Goal: Communication & Community: Participate in discussion

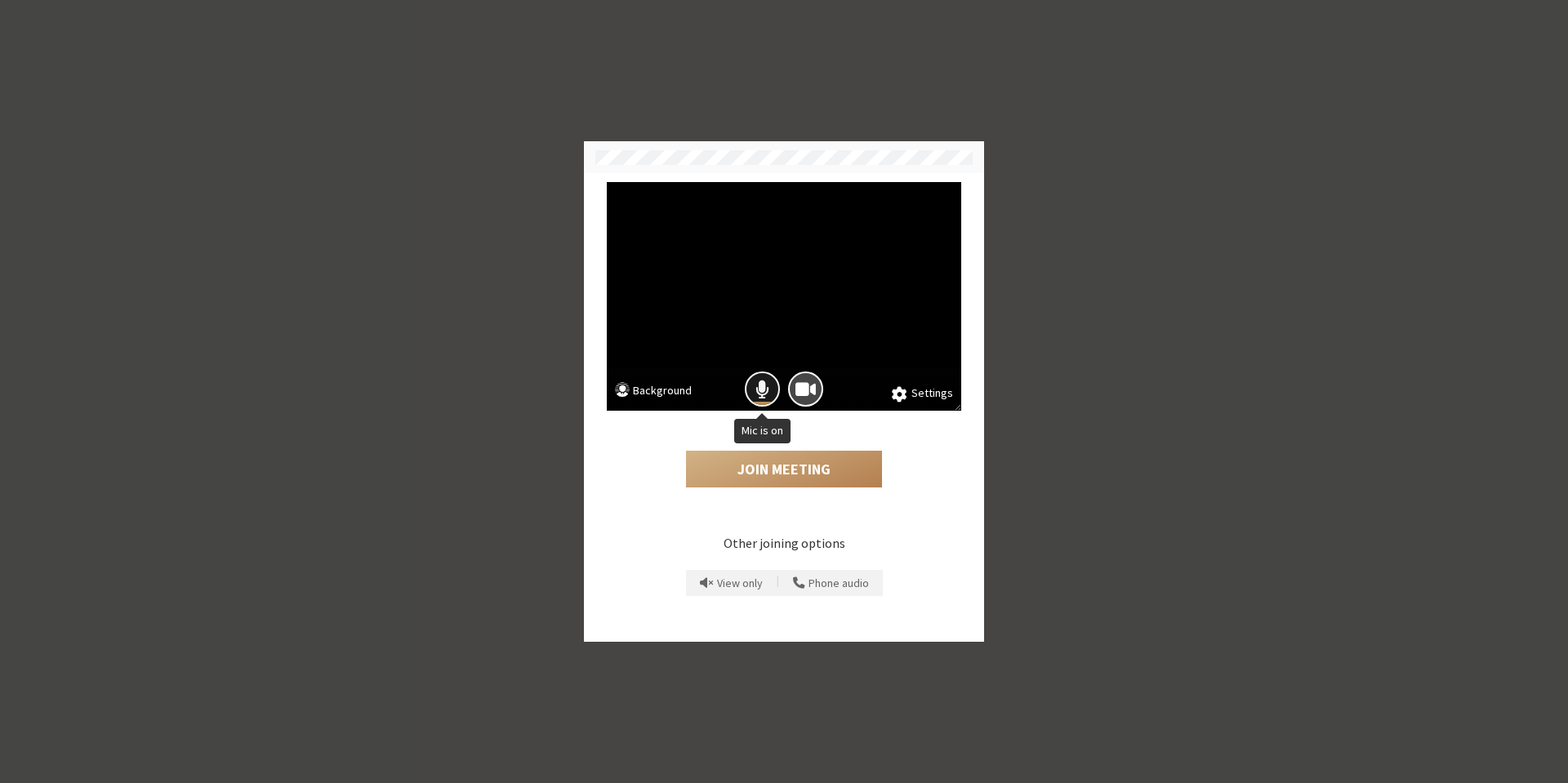
click at [763, 385] on span "Mic is on" at bounding box center [762, 390] width 14 height 22
click at [781, 469] on button "Join Meeting" at bounding box center [784, 469] width 196 height 37
click at [763, 391] on span "Mic is on" at bounding box center [762, 390] width 14 height 22
click at [770, 464] on button "Join Meeting" at bounding box center [784, 469] width 196 height 37
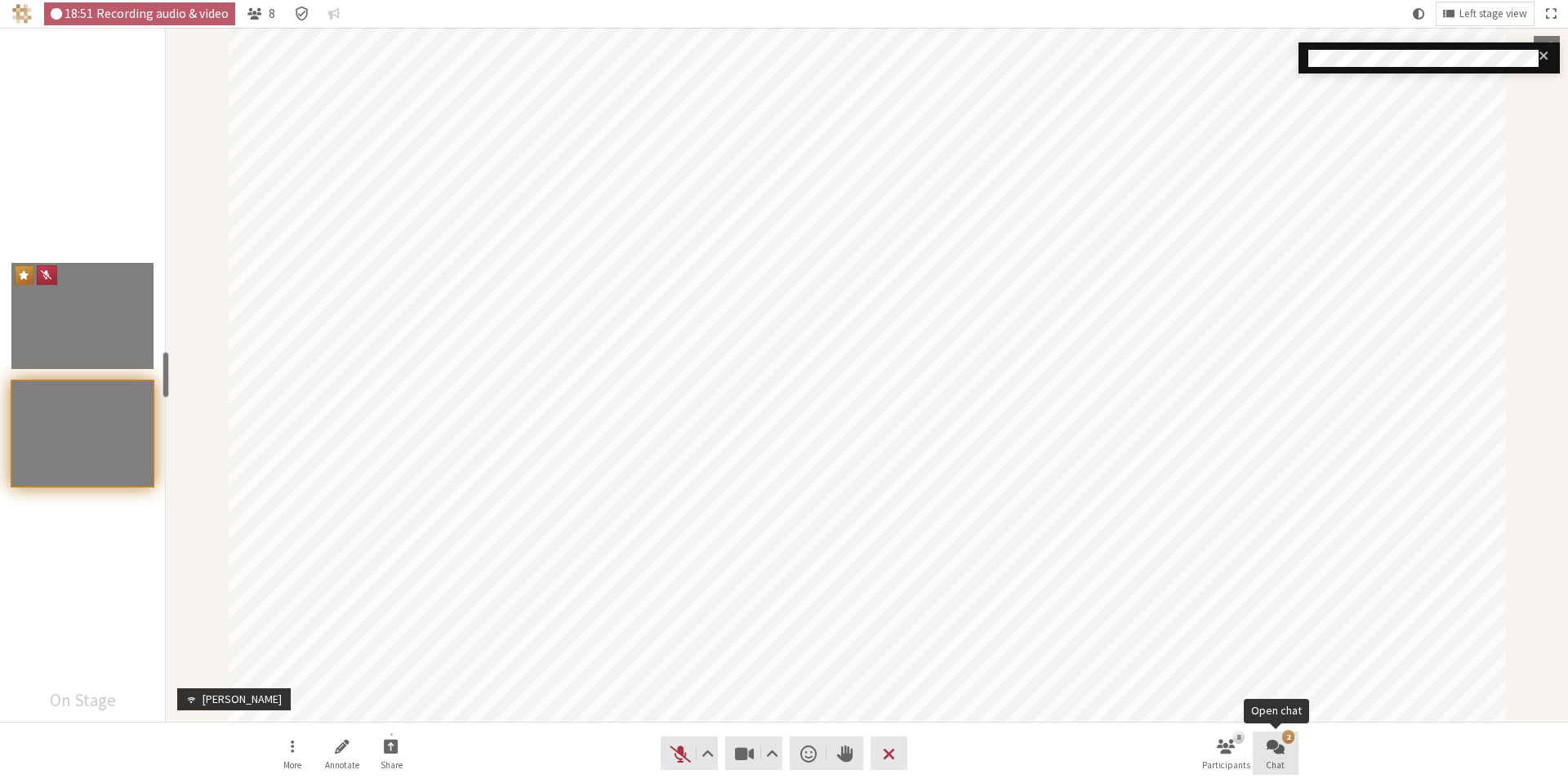
click at [1267, 754] on span "Open chat" at bounding box center [1275, 746] width 18 height 19
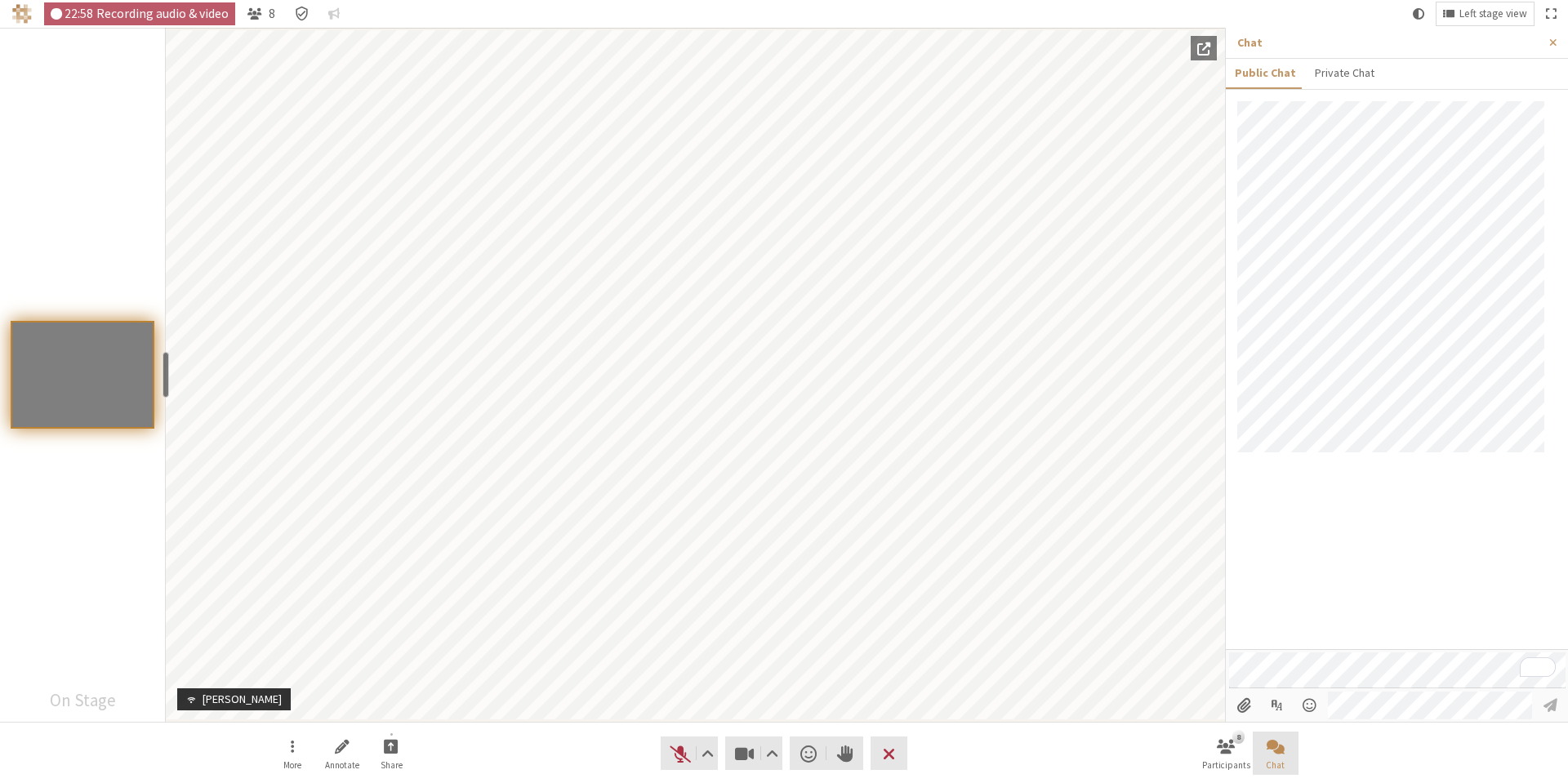
click at [1275, 750] on span "Close chat" at bounding box center [1275, 746] width 18 height 19
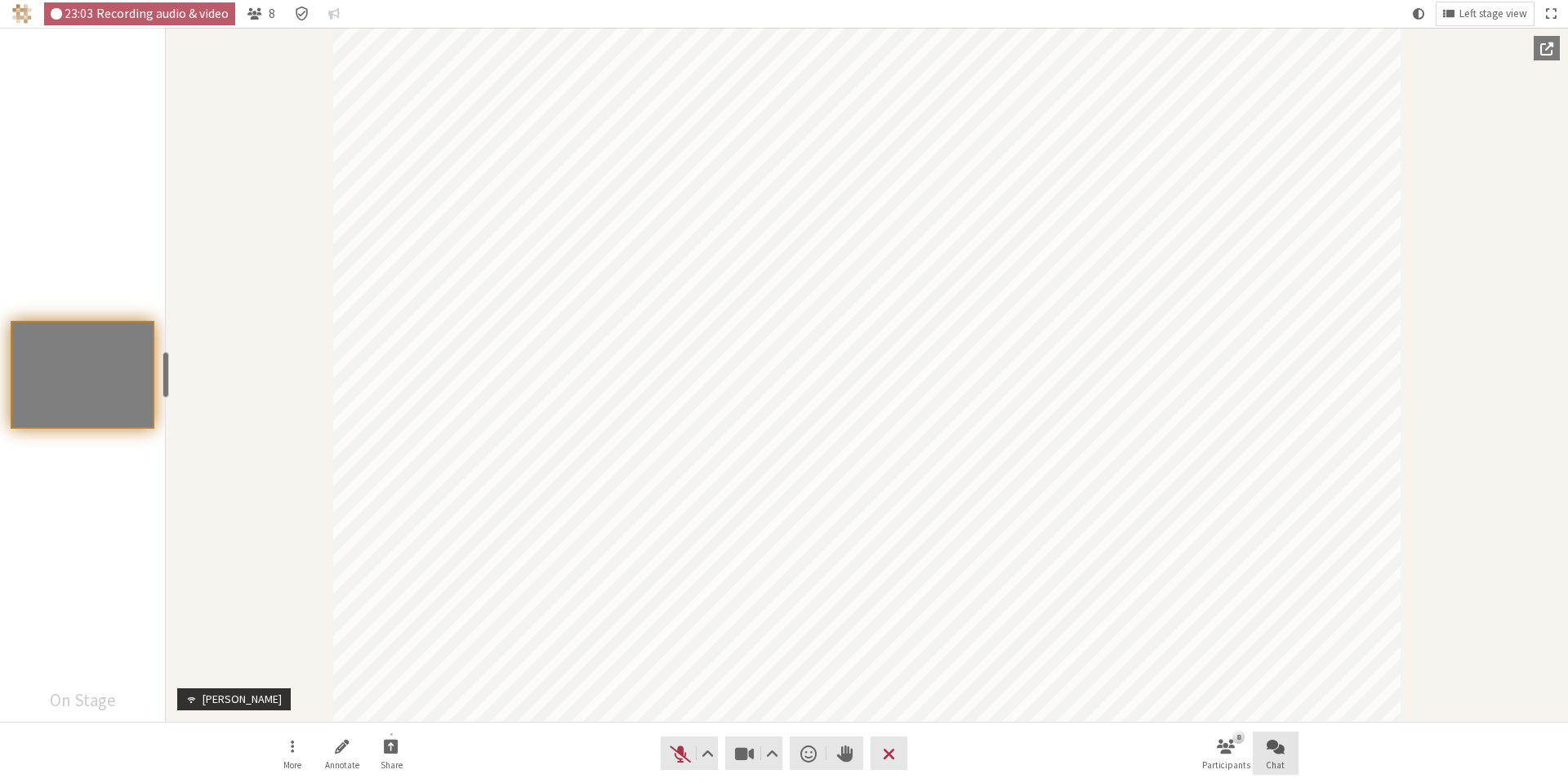
click at [1273, 758] on button "Chat" at bounding box center [1275, 753] width 46 height 44
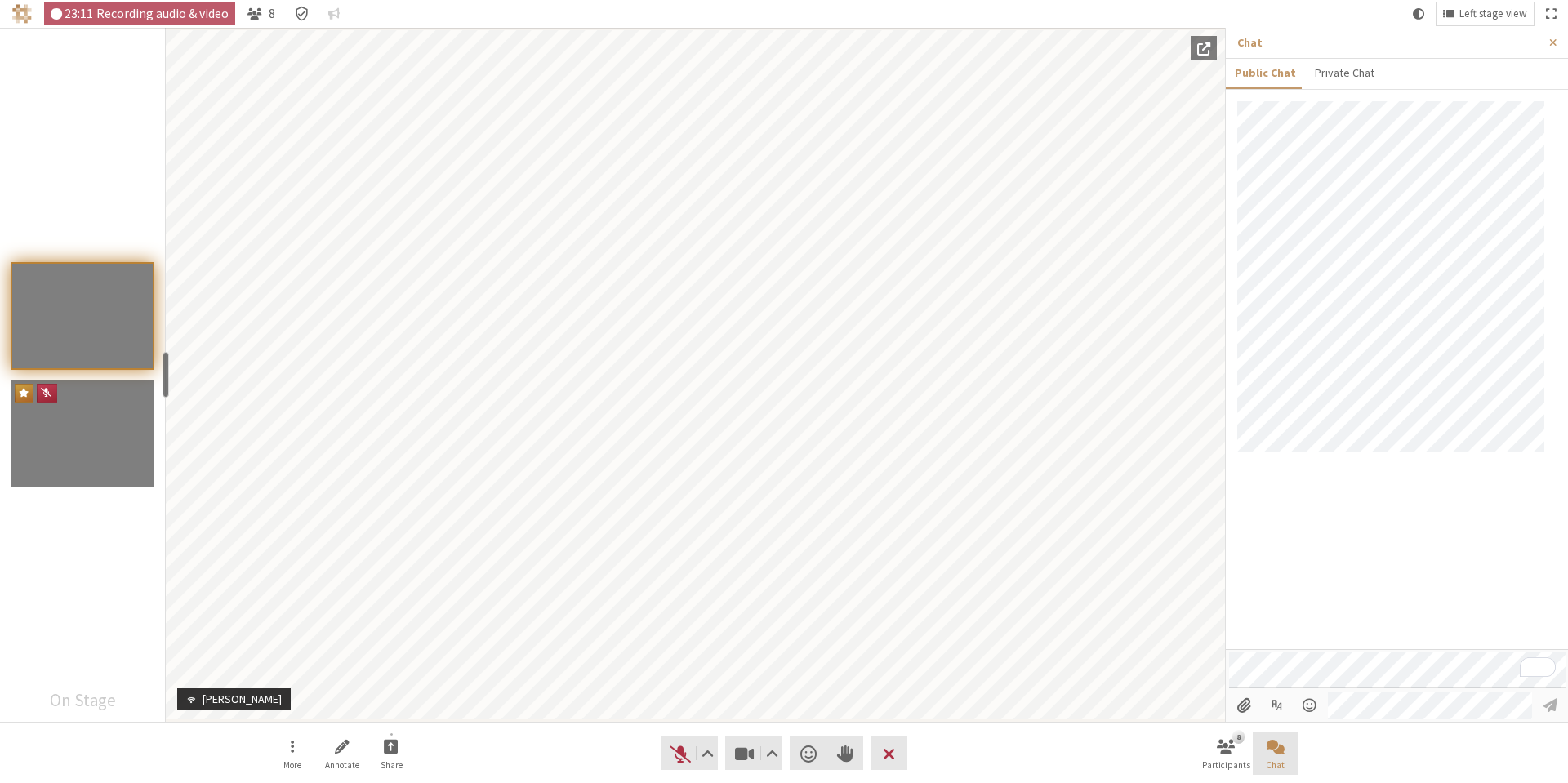
click at [1273, 758] on button "Chat" at bounding box center [1275, 753] width 46 height 44
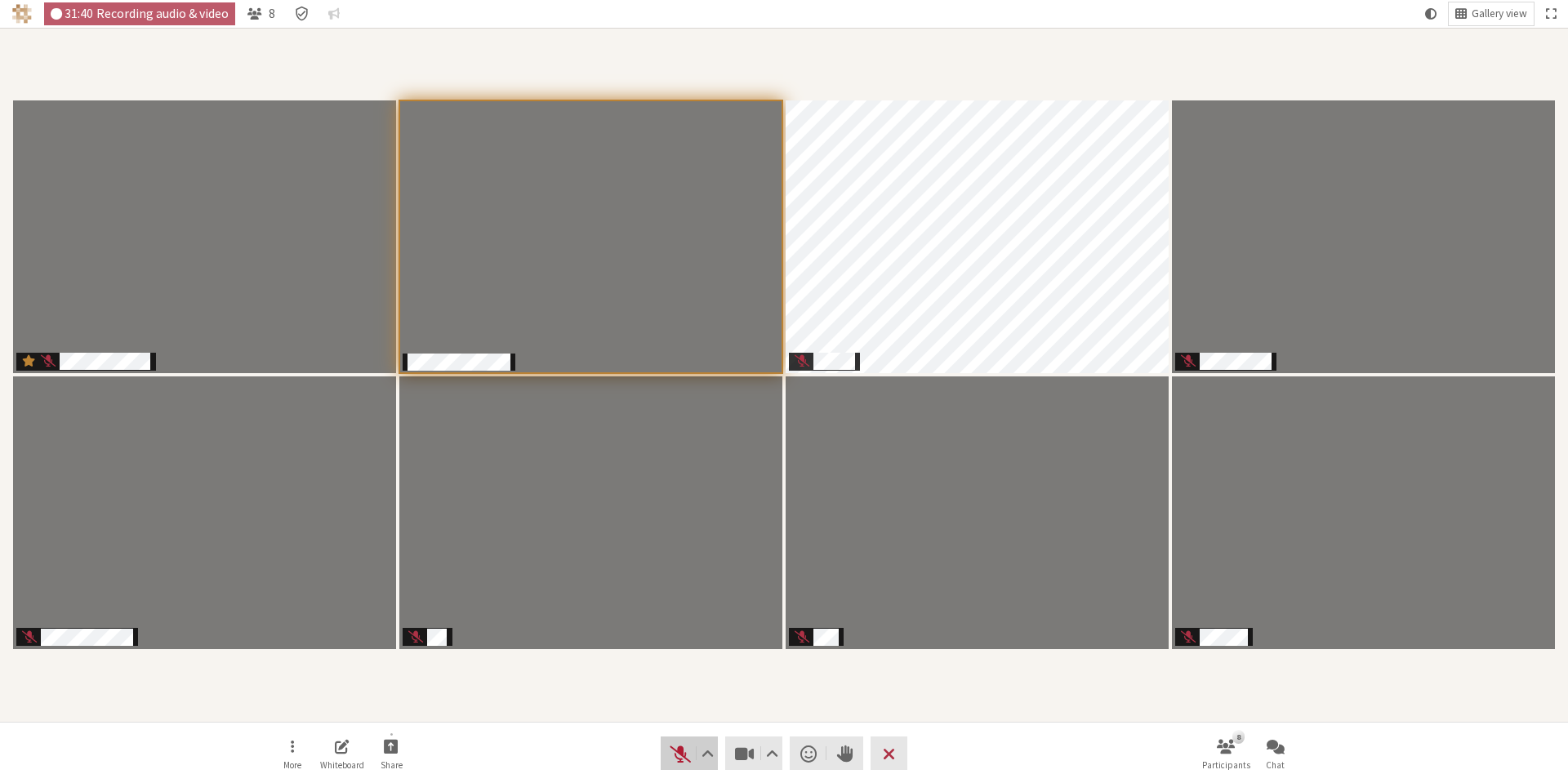
click at [671, 752] on span "Unmute (Alt+A)" at bounding box center [680, 753] width 22 height 22
click at [679, 755] on span "Mute (Alt+A)" at bounding box center [680, 753] width 22 height 22
click at [679, 755] on span "Unmute (Alt+A)" at bounding box center [680, 753] width 22 height 22
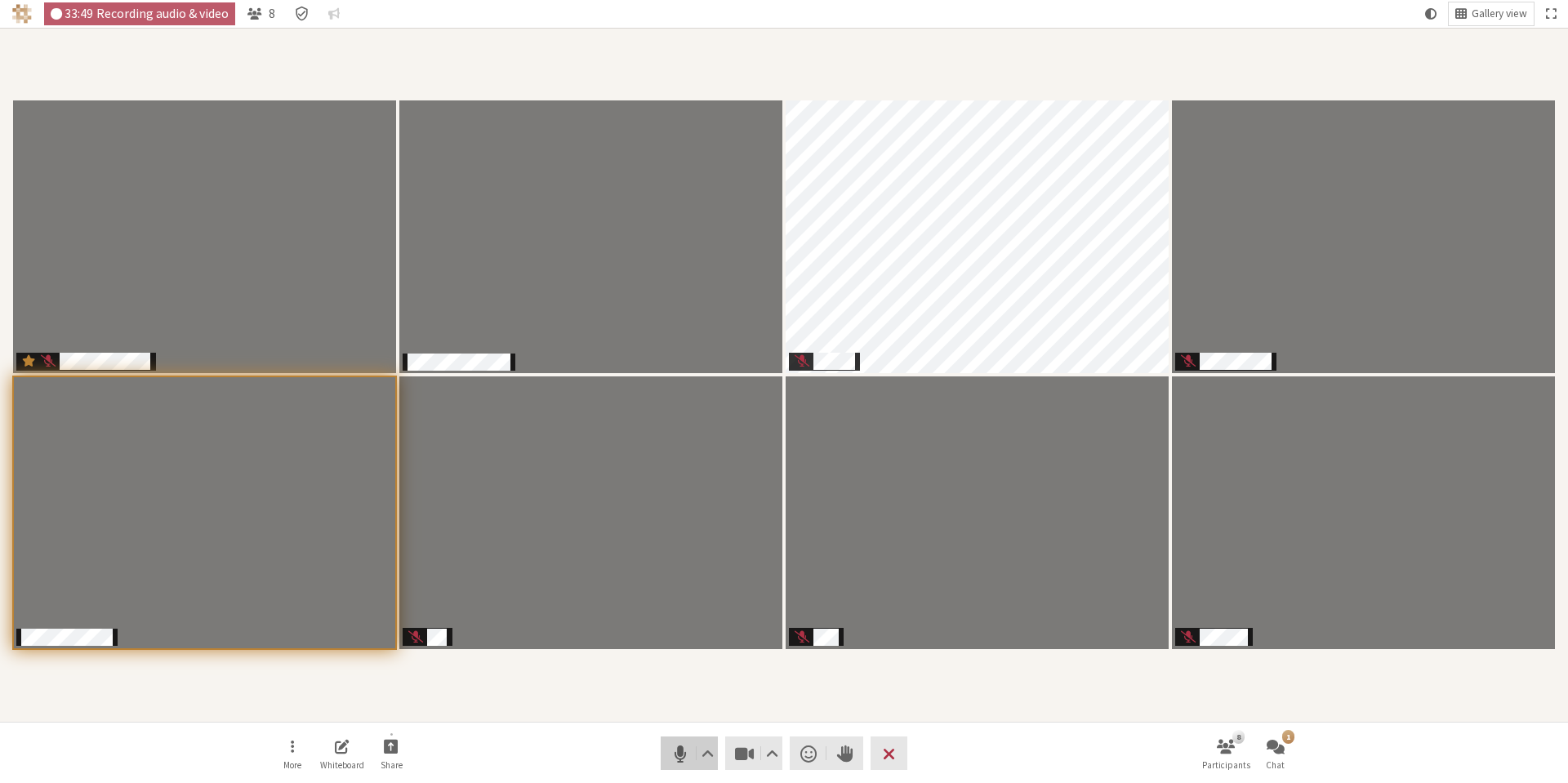
click at [679, 755] on span "Mute (Alt+A)" at bounding box center [680, 753] width 22 height 22
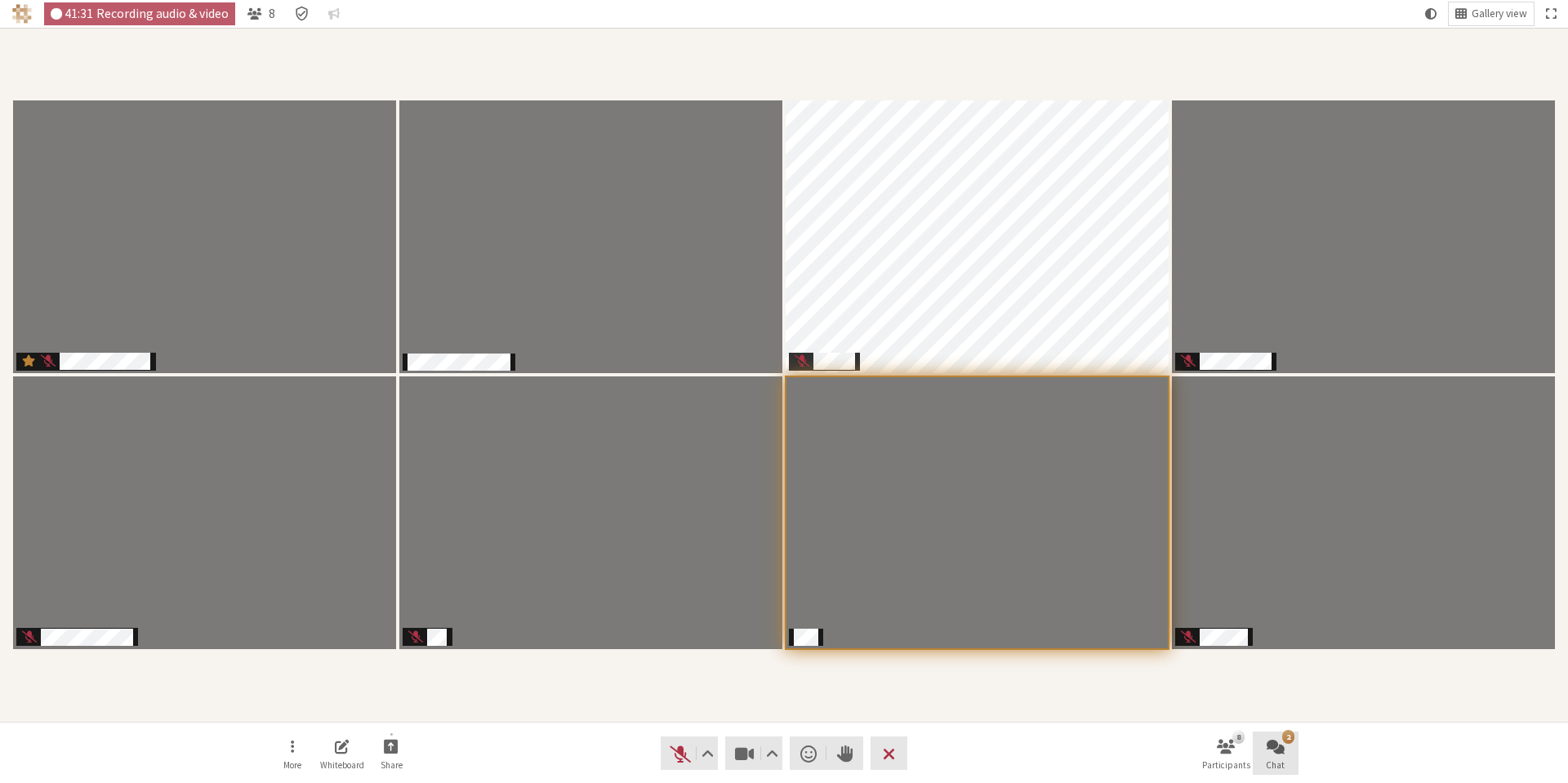
click at [1288, 746] on button "2 Chat" at bounding box center [1275, 753] width 46 height 44
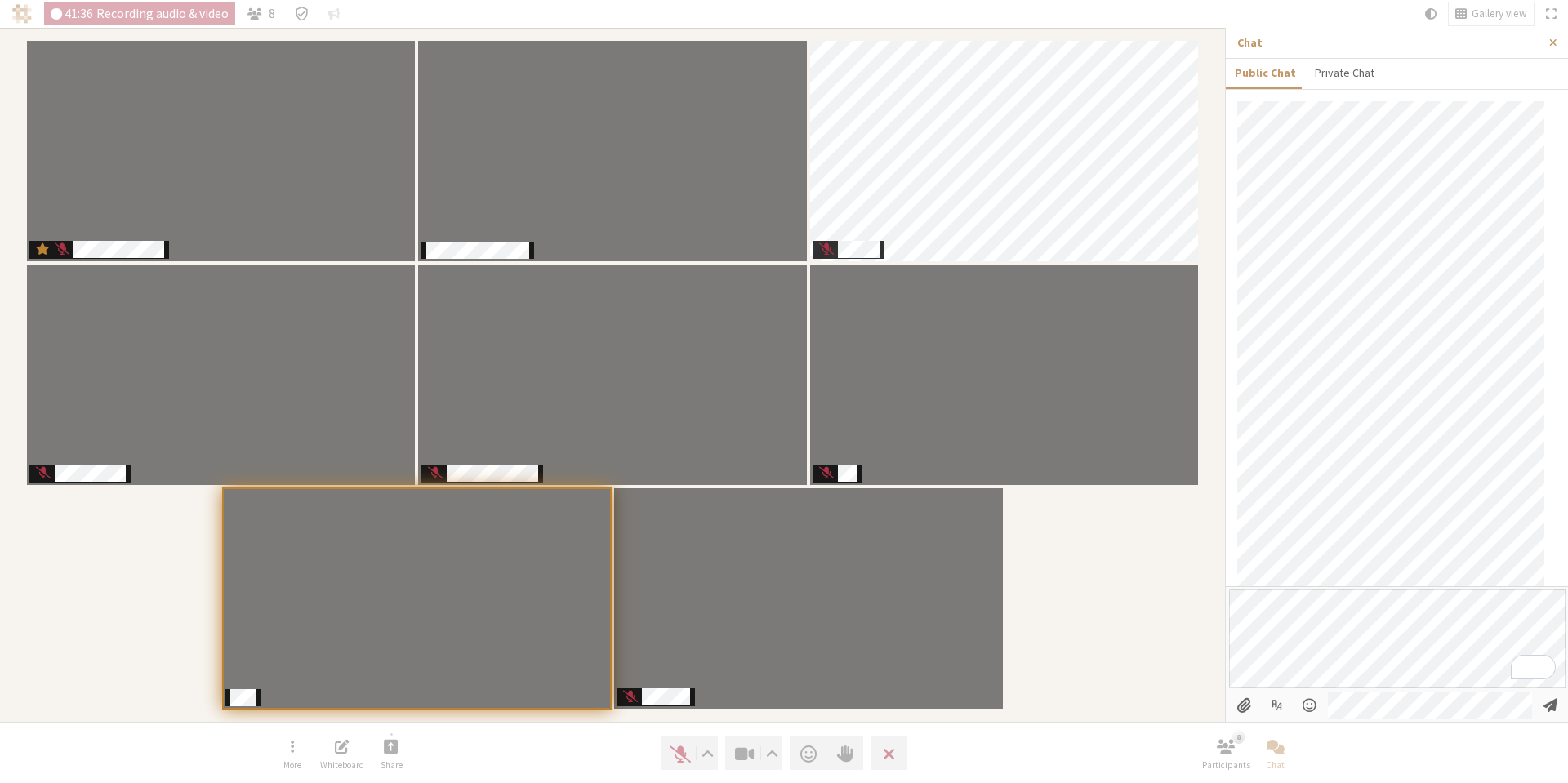
scroll to position [33, 0]
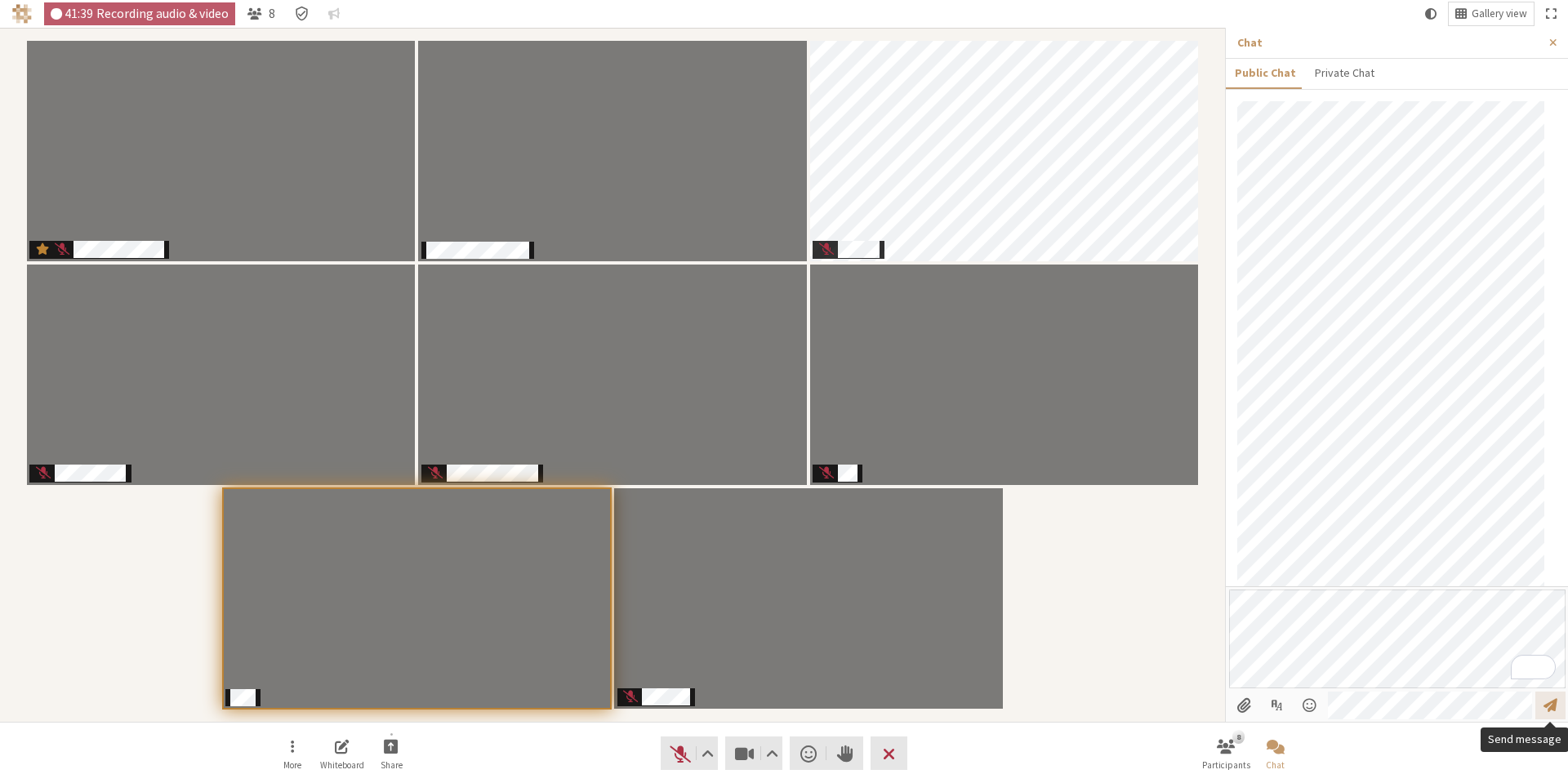
click at [1541, 706] on button "Send message" at bounding box center [1550, 705] width 30 height 28
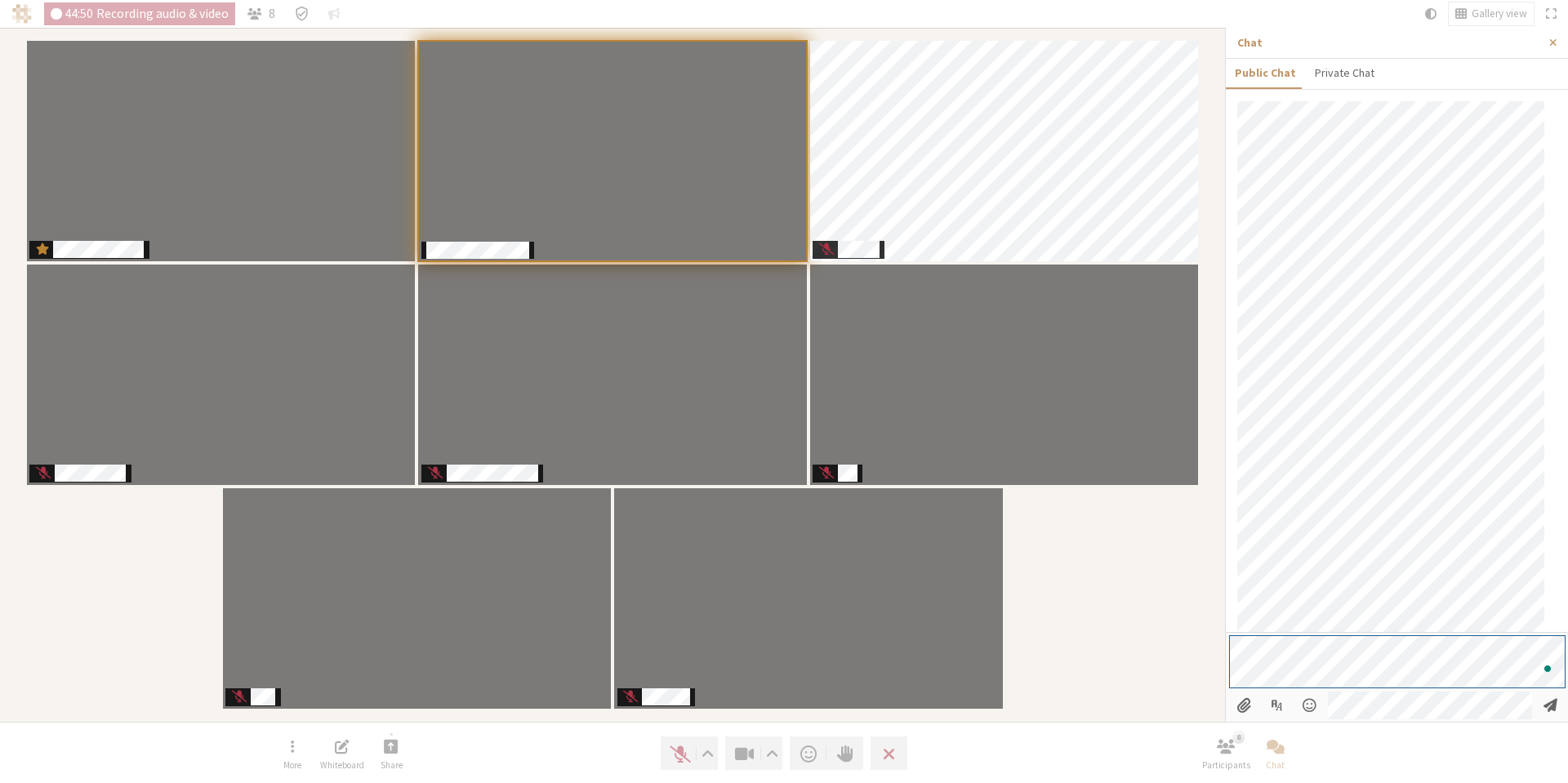
scroll to position [177, 0]
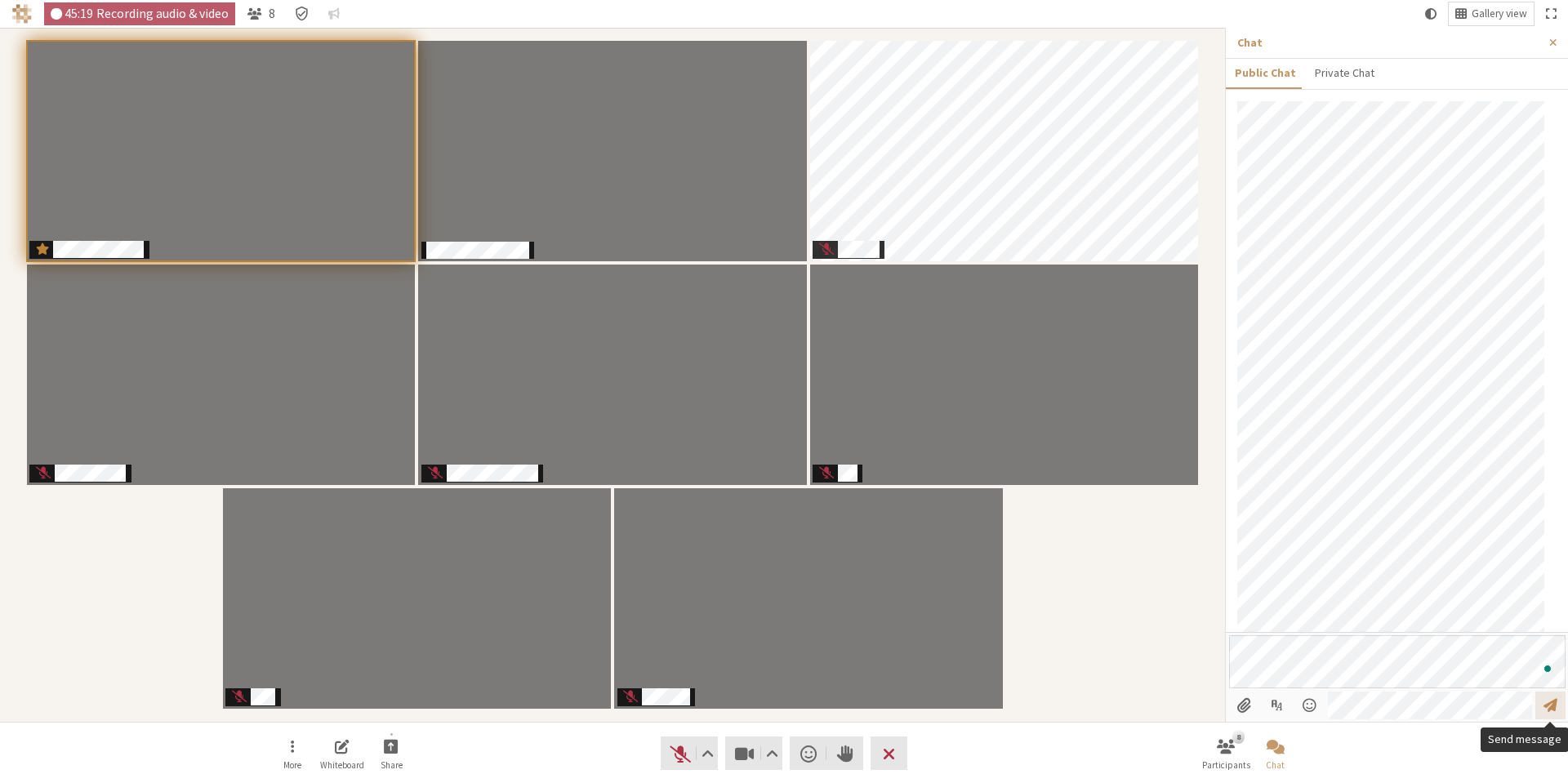
click at [1554, 706] on span "Send message" at bounding box center [1550, 705] width 14 height 16
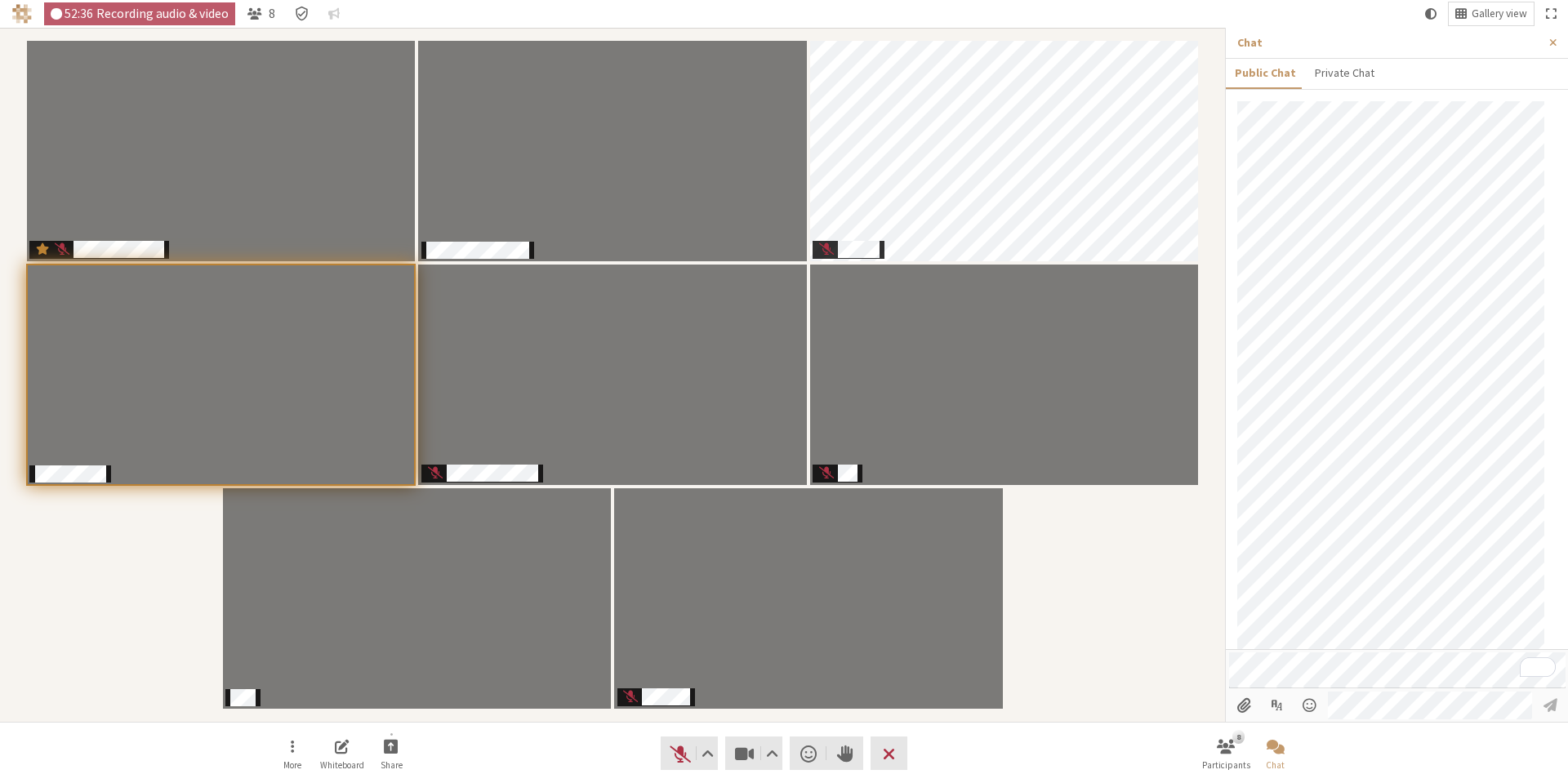
scroll to position [1252, 0]
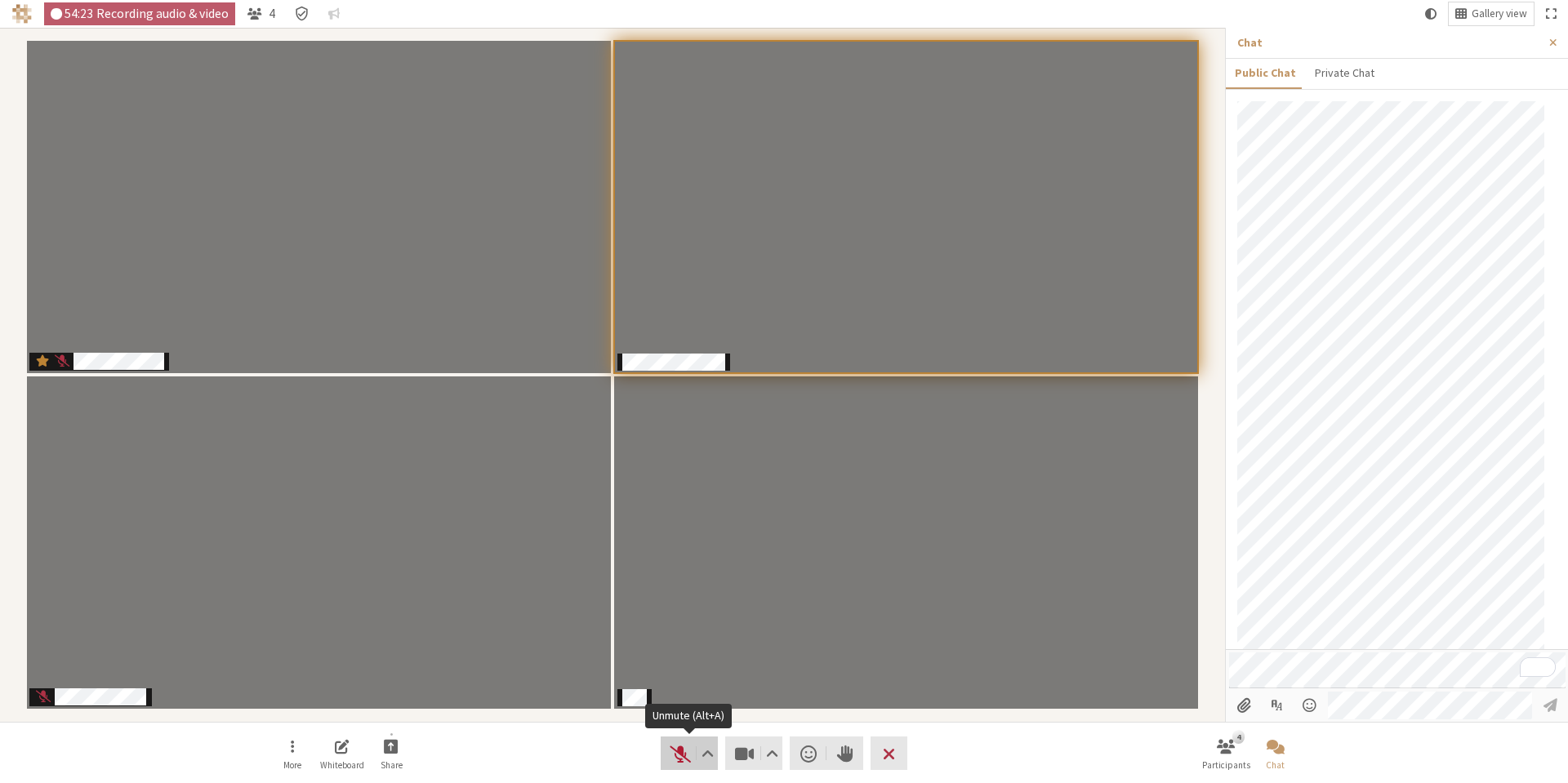
click at [677, 747] on span "Unmute (Alt+A)" at bounding box center [680, 753] width 22 height 22
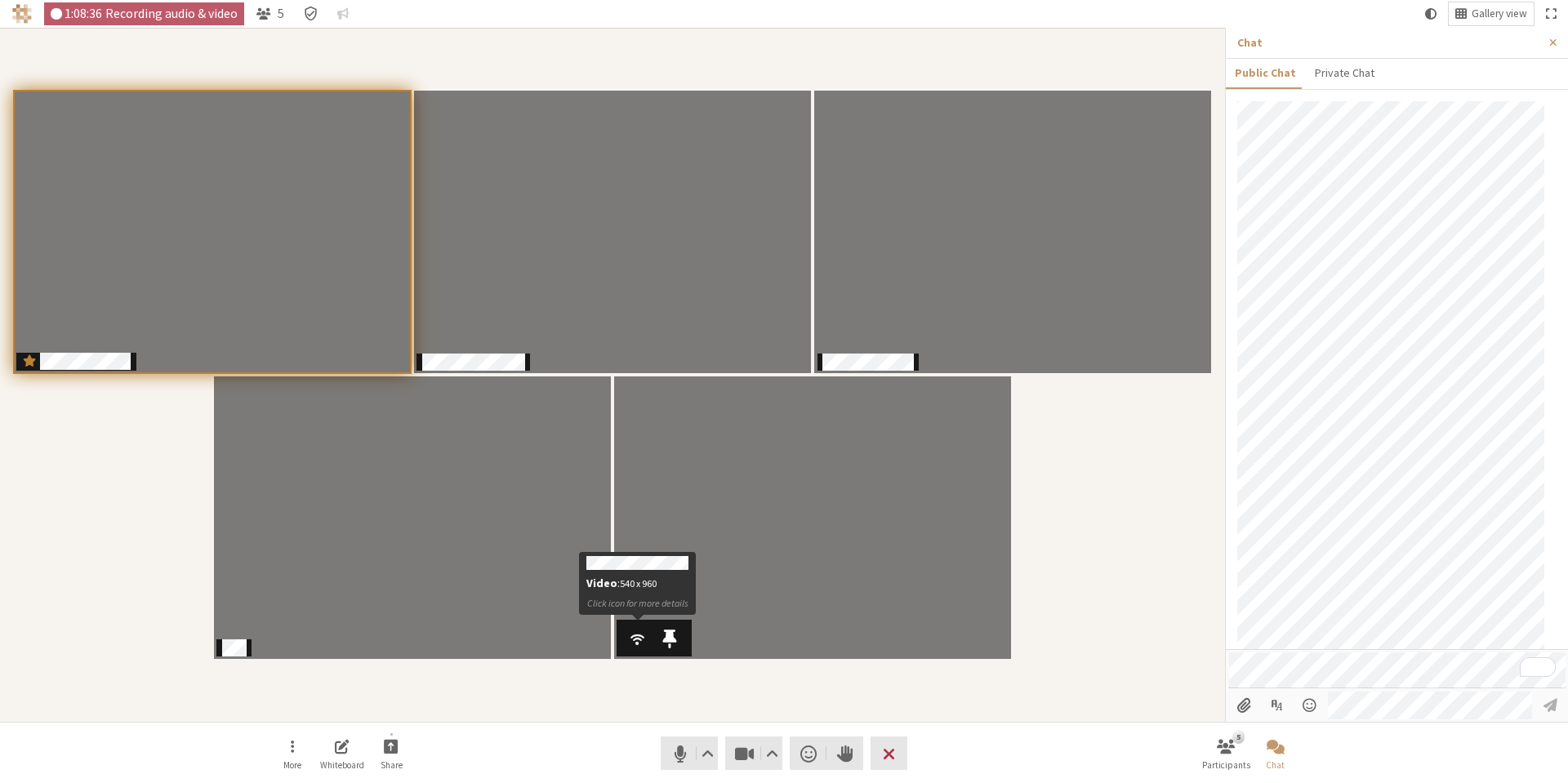
click at [642, 637] on span "Participants" at bounding box center [637, 637] width 19 height 21
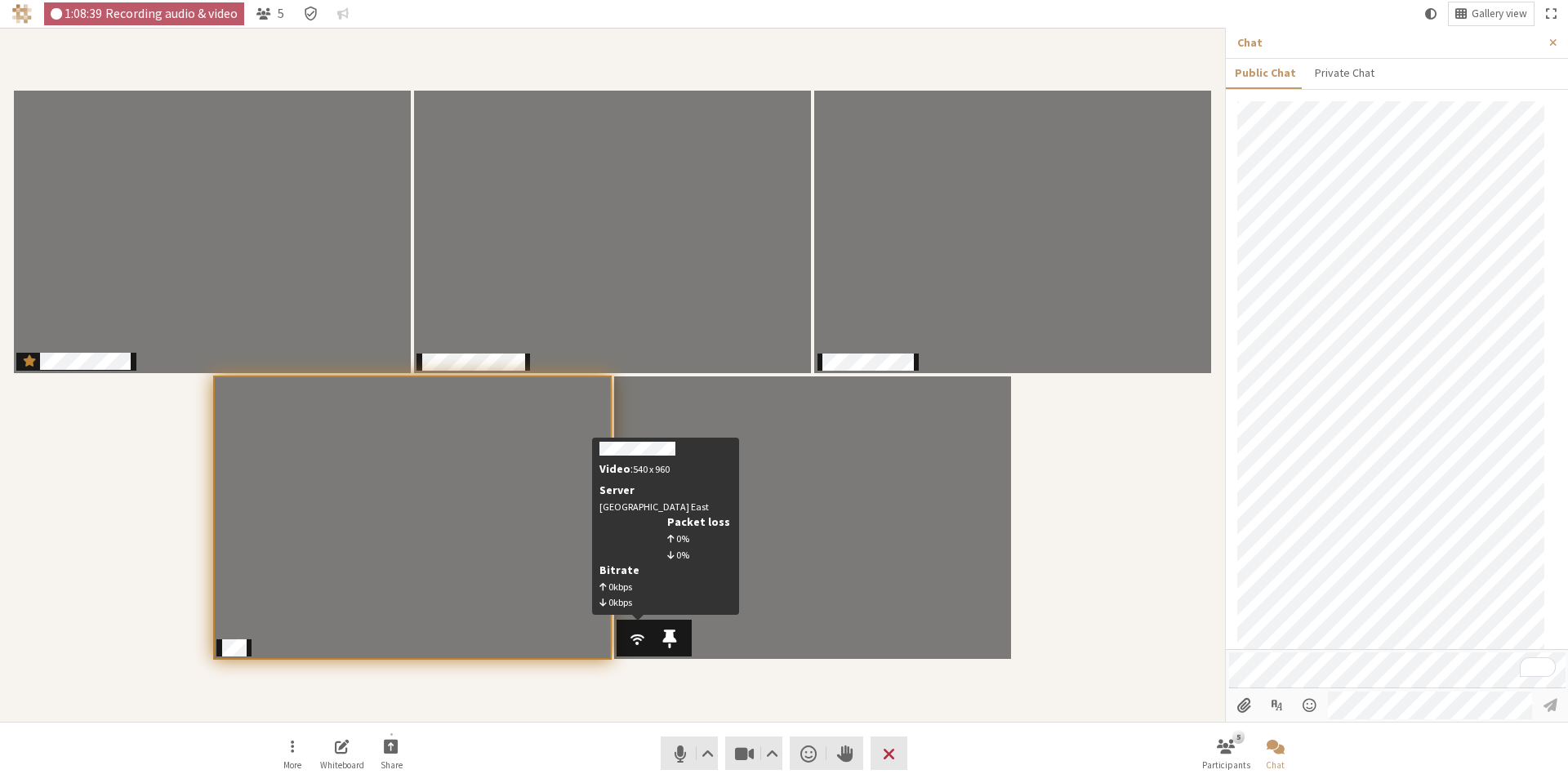
click at [640, 637] on span "Participants" at bounding box center [637, 637] width 19 height 21
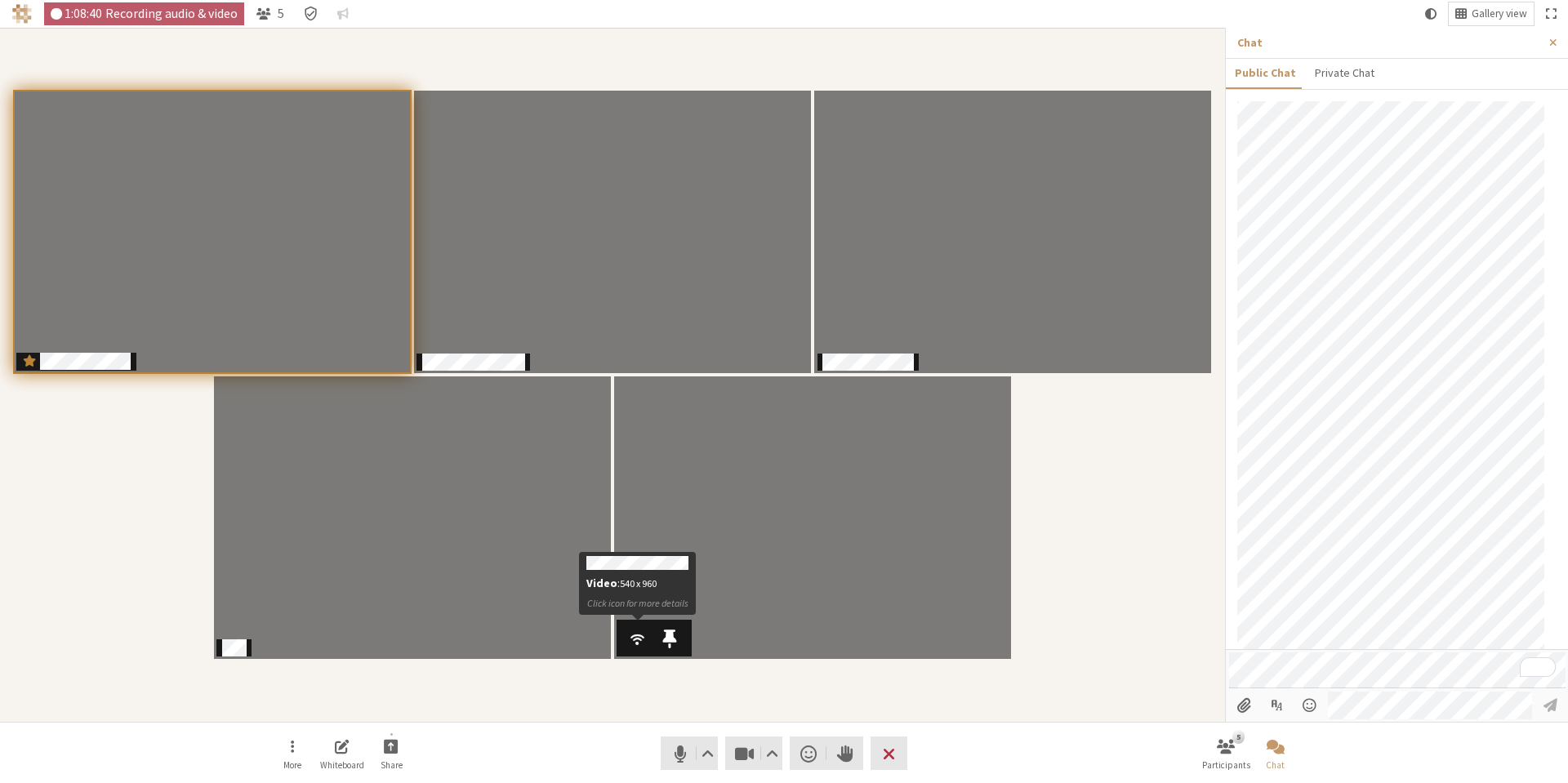
click at [640, 637] on span "Participants" at bounding box center [637, 637] width 19 height 21
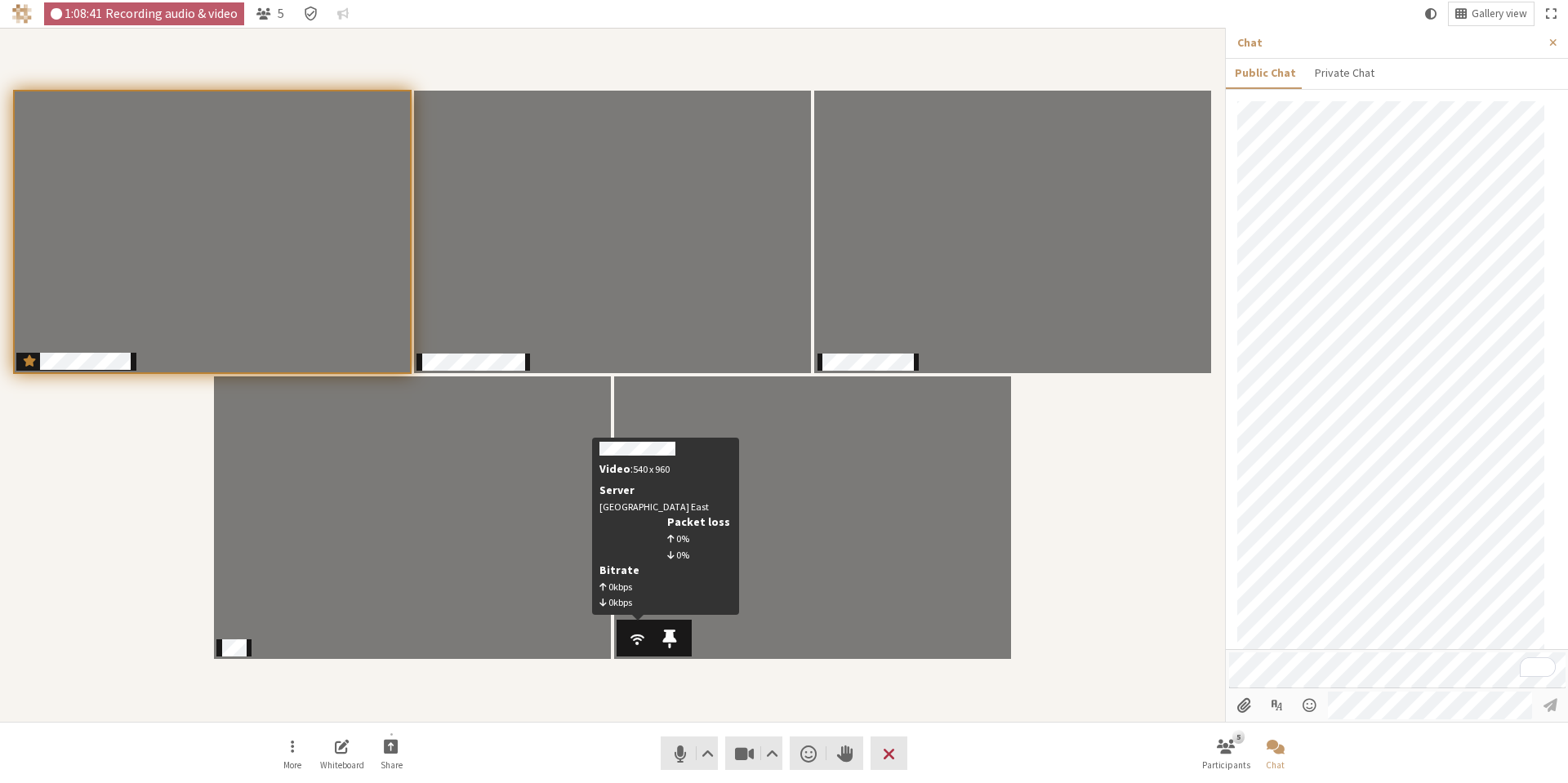
click at [640, 637] on span "Participants" at bounding box center [637, 637] width 19 height 21
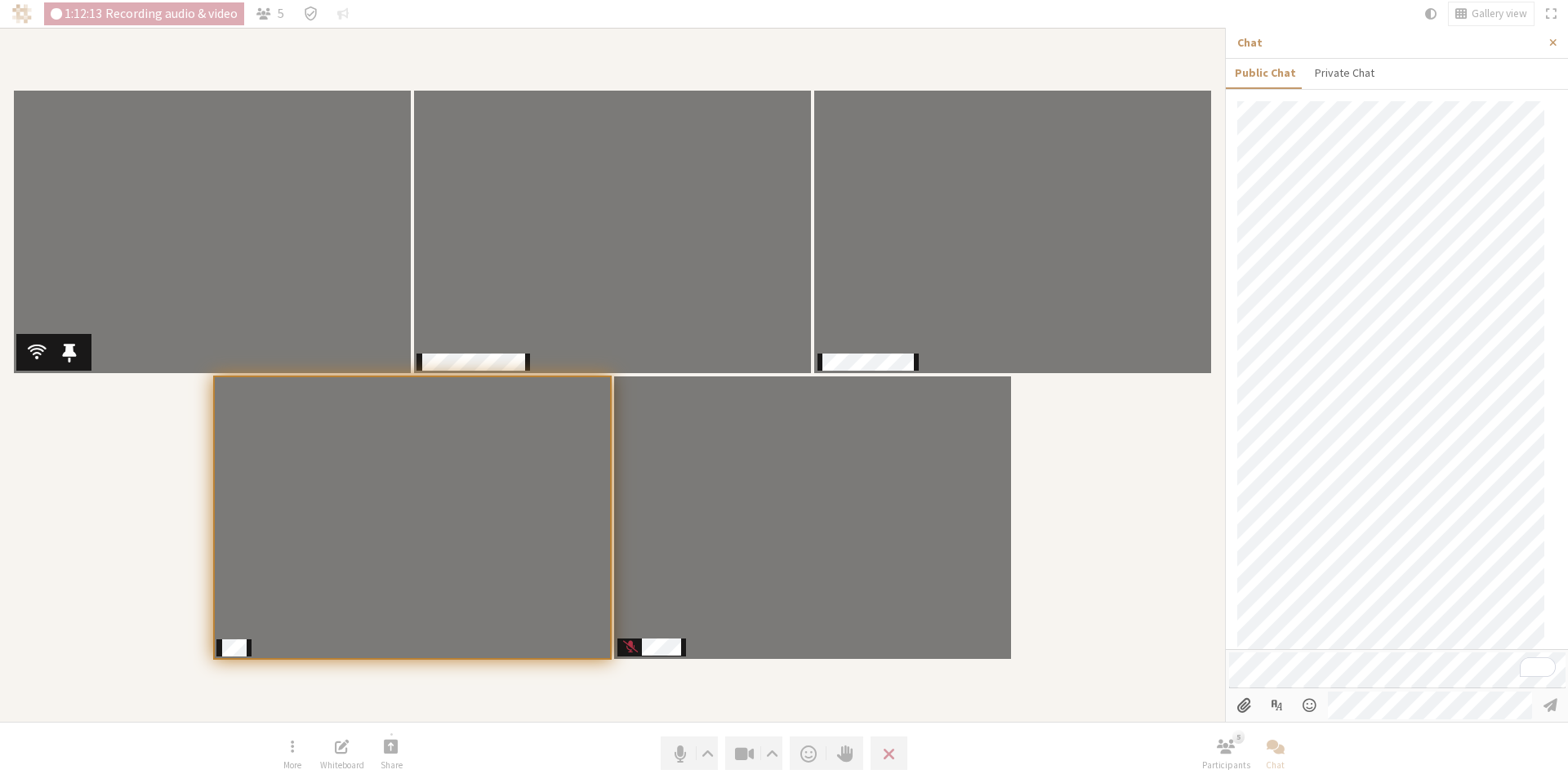
scroll to position [1368, 0]
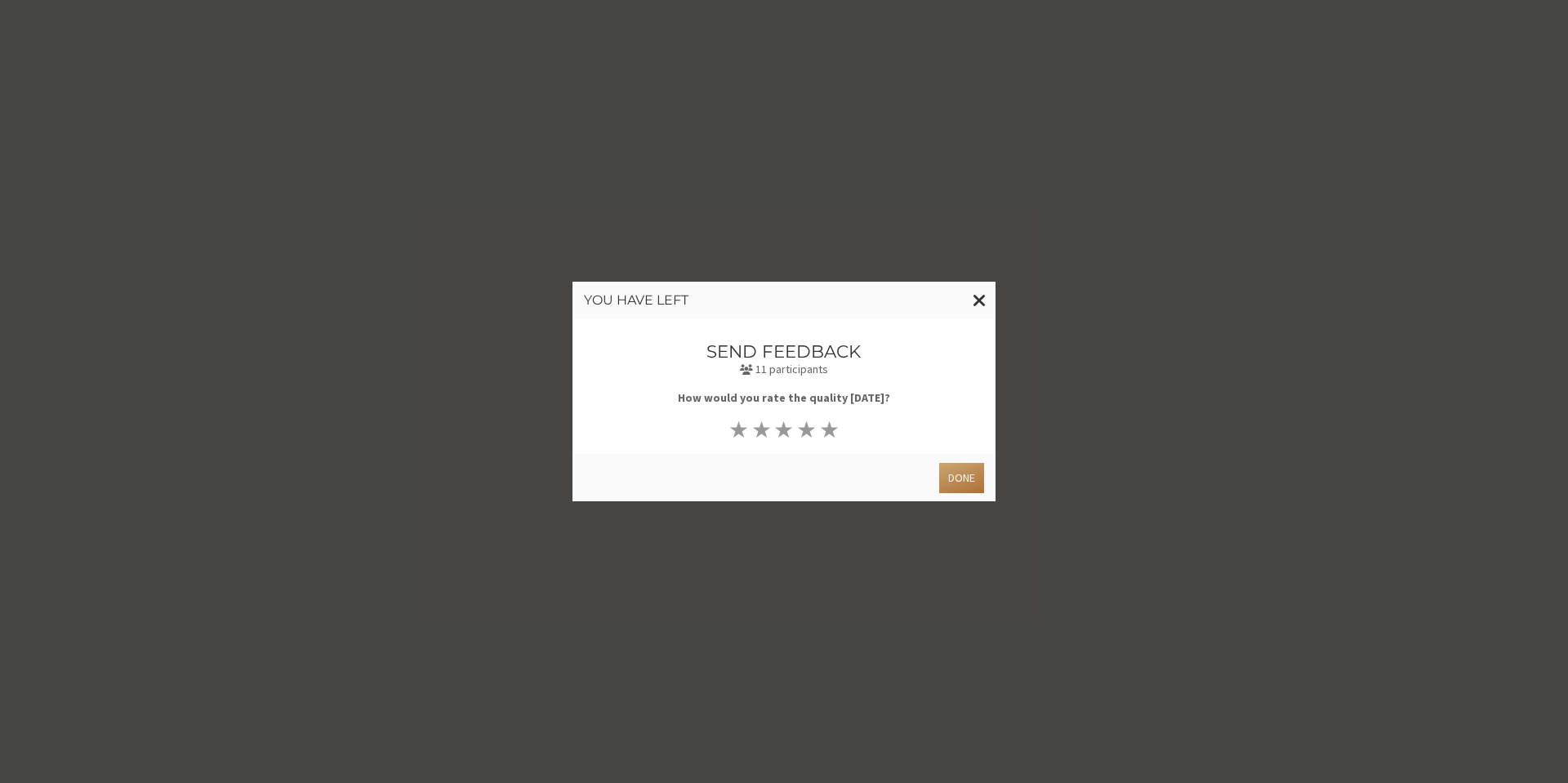
click at [970, 476] on button "Done" at bounding box center [962, 477] width 45 height 30
